Goal: Transaction & Acquisition: Obtain resource

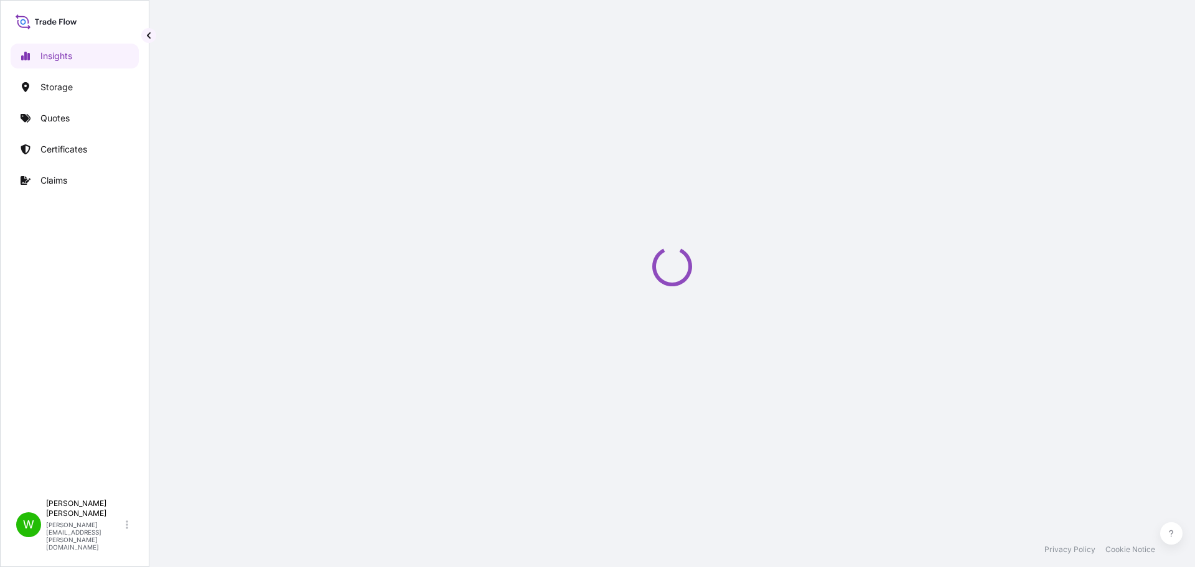
select select "2025"
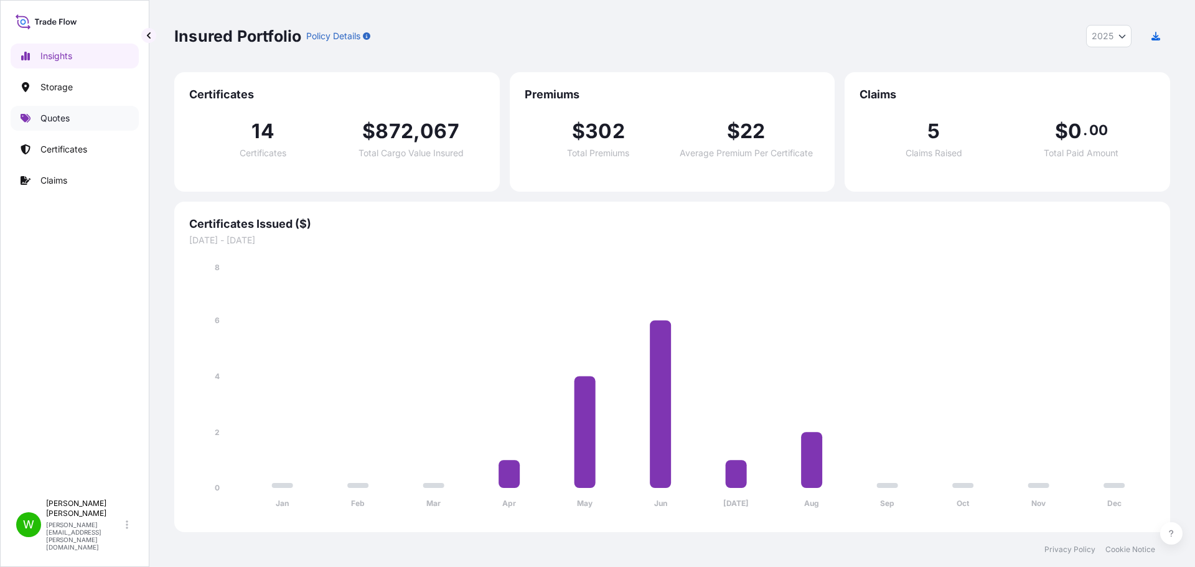
click at [98, 128] on link "Quotes" at bounding box center [75, 118] width 128 height 25
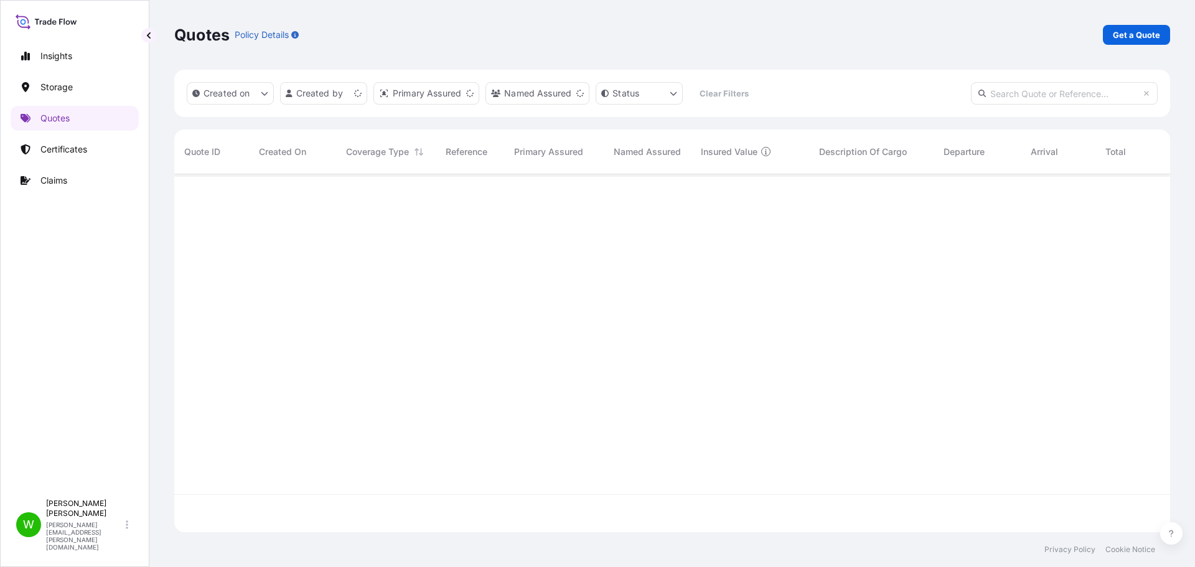
scroll to position [356, 987]
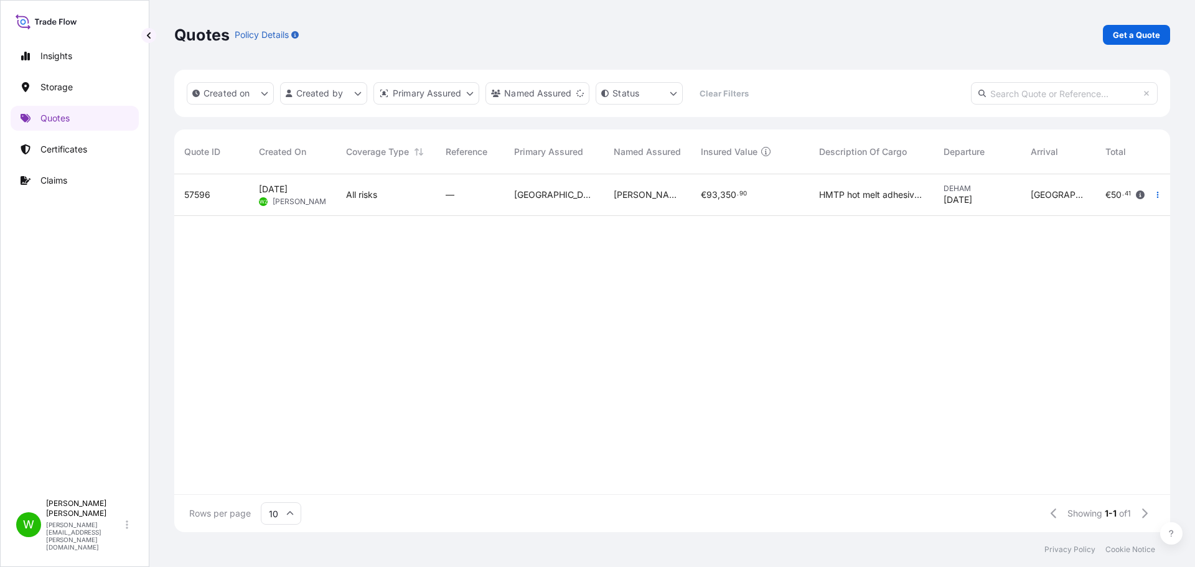
click at [657, 197] on span "[PERSON_NAME] ADHESIVES S.A.E. NORTHERN EXTENSION AREA 149-[STREET_ADDRESS]" at bounding box center [647, 195] width 67 height 12
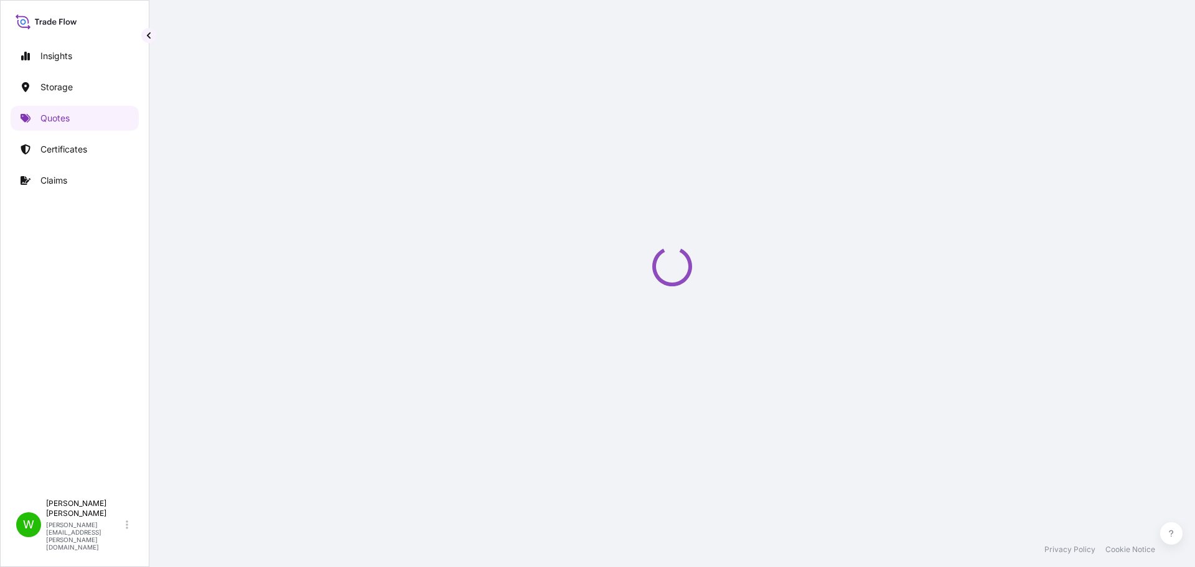
select select "Water"
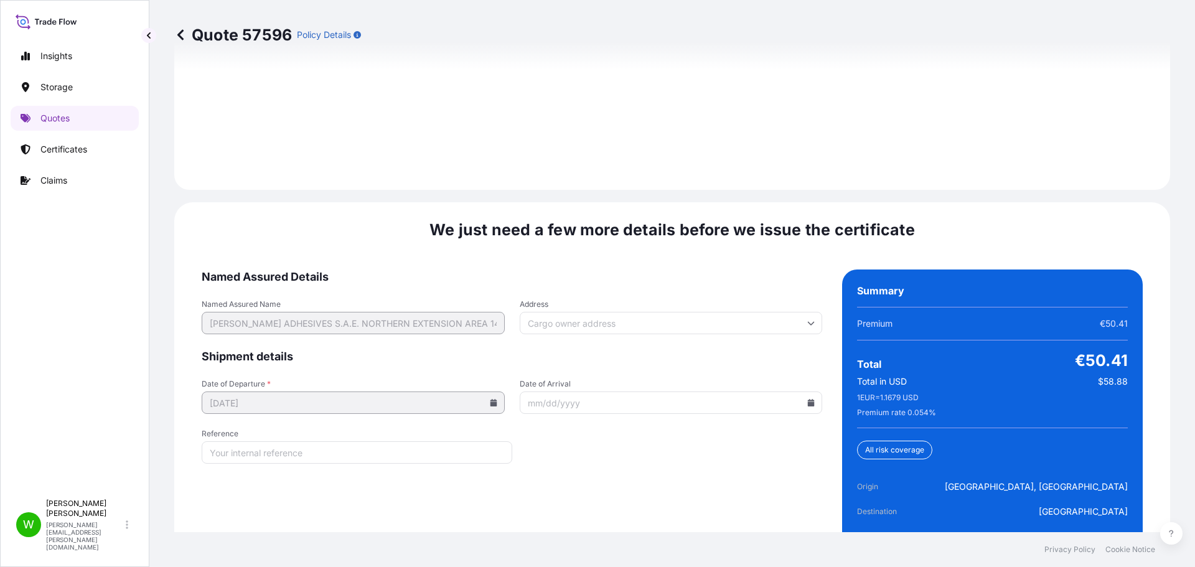
scroll to position [1971, 0]
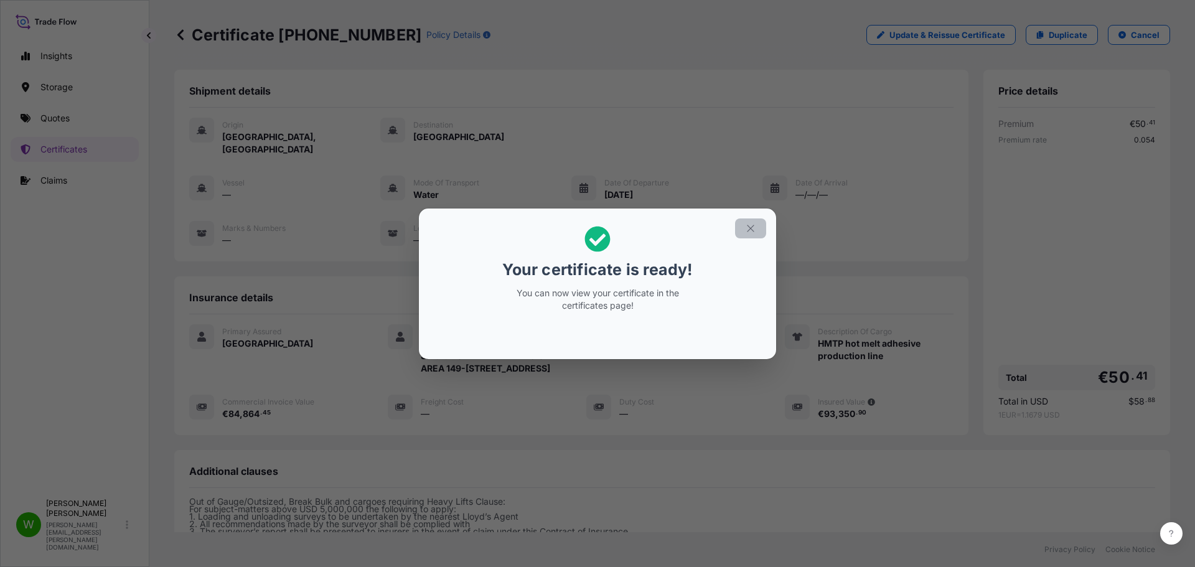
click at [753, 231] on icon "button" at bounding box center [750, 228] width 11 height 11
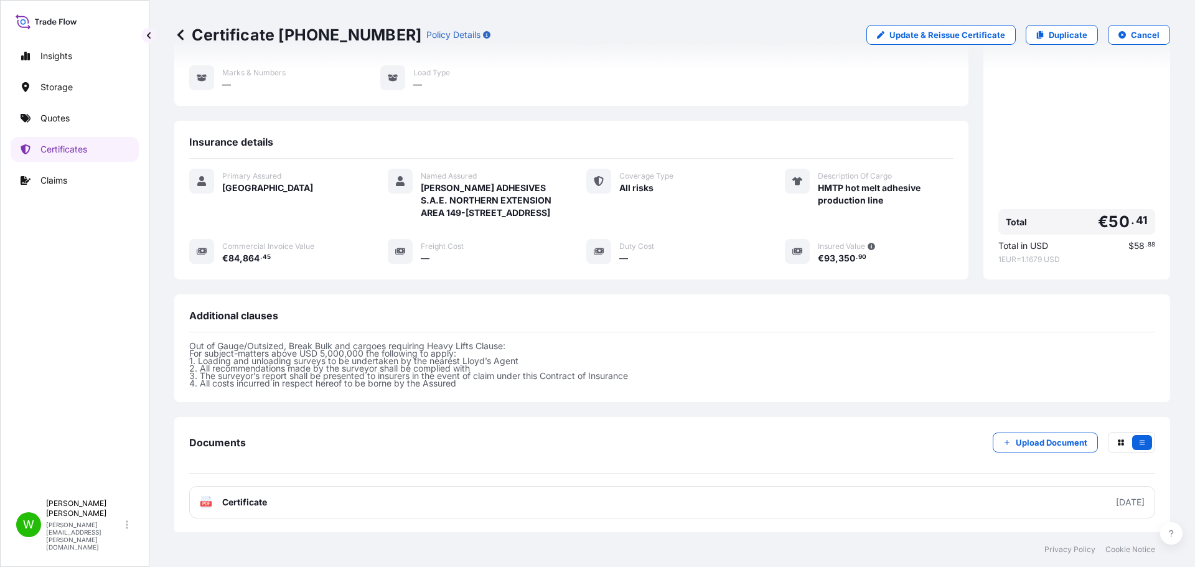
scroll to position [235, 0]
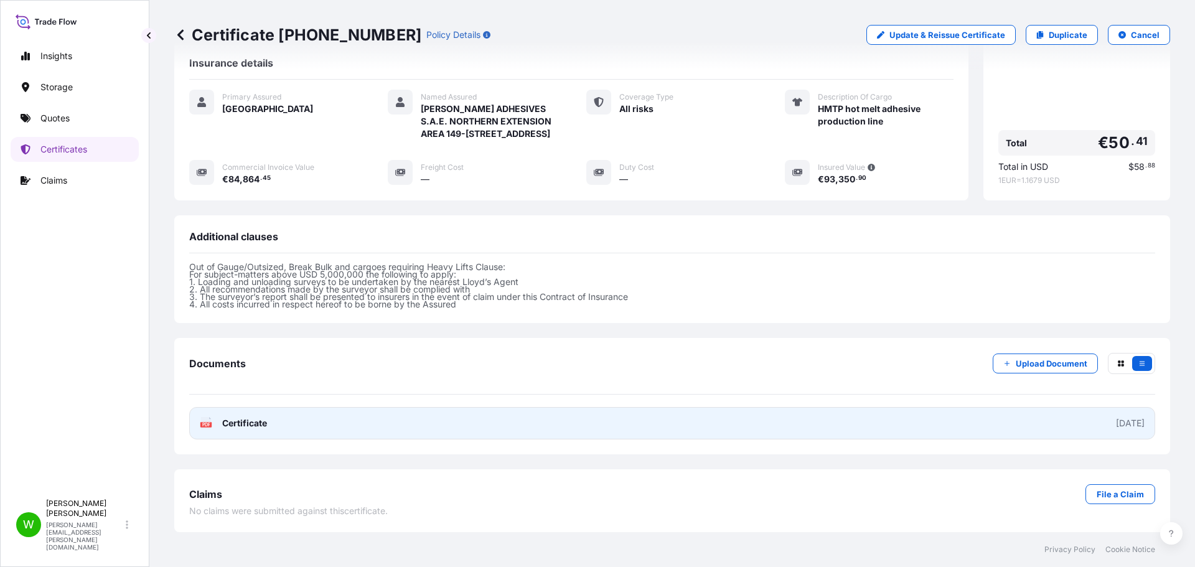
click at [1125, 427] on div "2025-08-14" at bounding box center [1130, 423] width 29 height 12
